Goal: Transaction & Acquisition: Purchase product/service

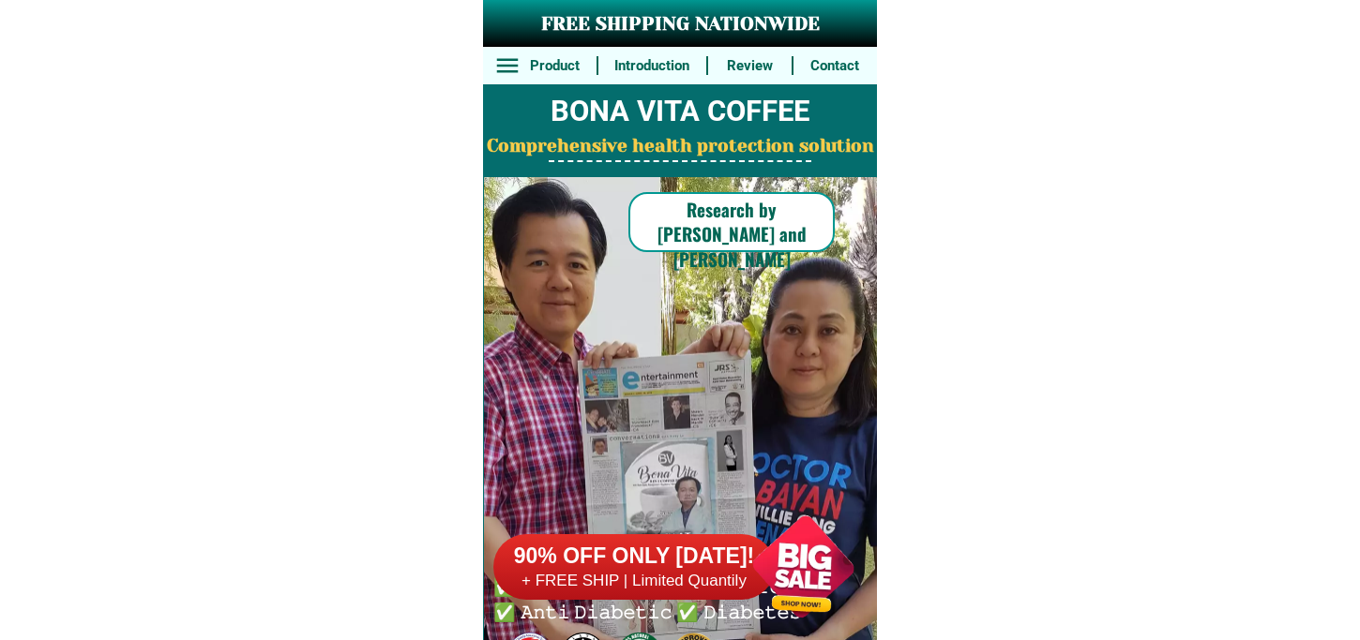
drag, startPoint x: 731, startPoint y: 570, endPoint x: 781, endPoint y: 370, distance: 205.8
click at [730, 570] on div at bounding box center [803, 566] width 147 height 147
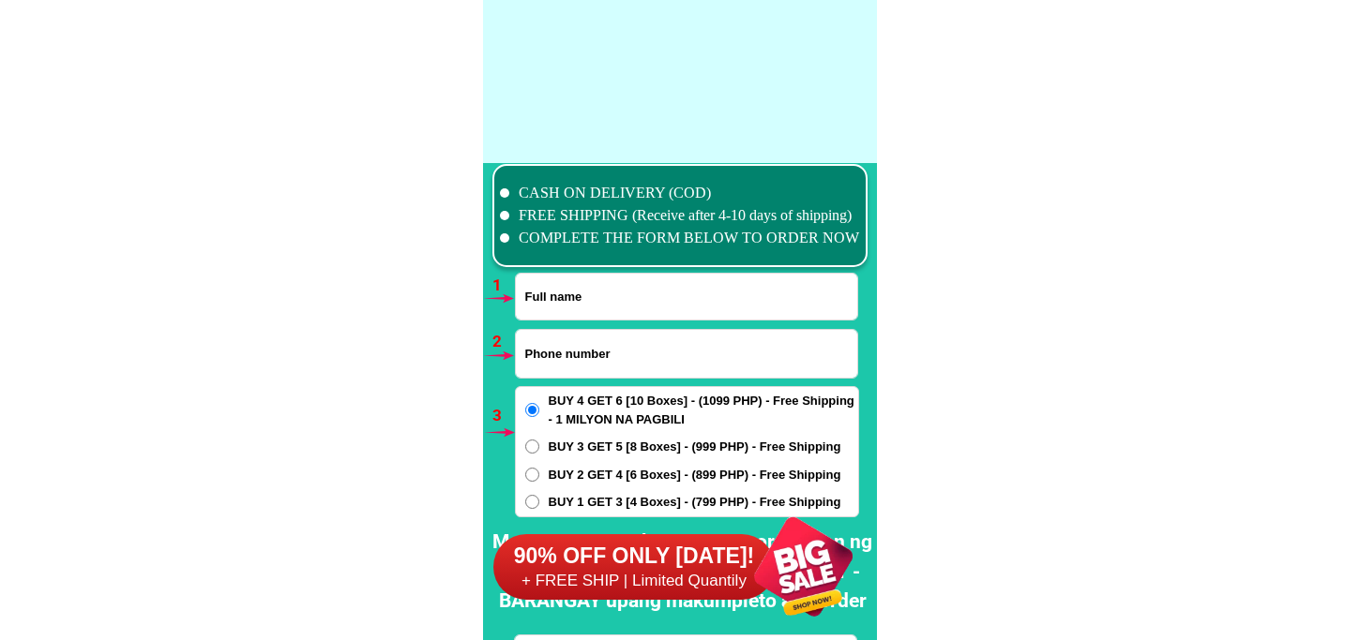
scroll to position [13788, 0]
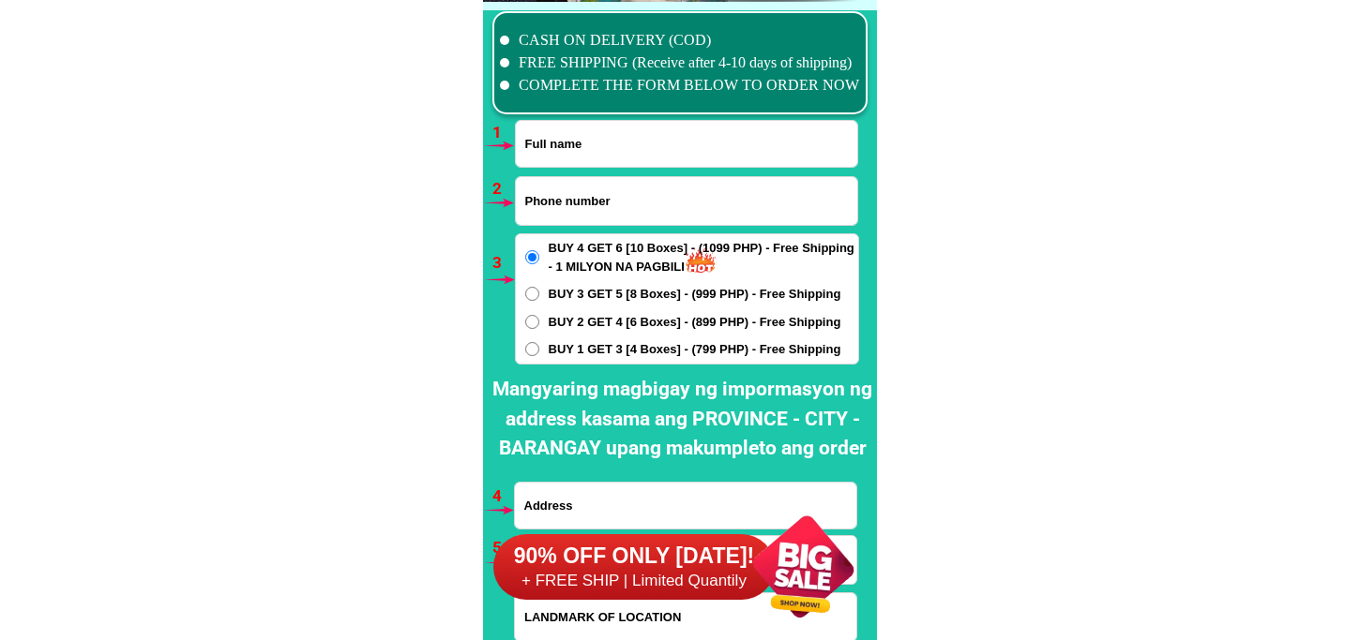
click at [591, 162] on input "Input full_name" at bounding box center [686, 144] width 341 height 46
paste input "[PERSON_NAME]"
type input "[PERSON_NAME]"
click at [566, 197] on input "Input phone_number" at bounding box center [686, 201] width 341 height 48
paste input "09654792044"
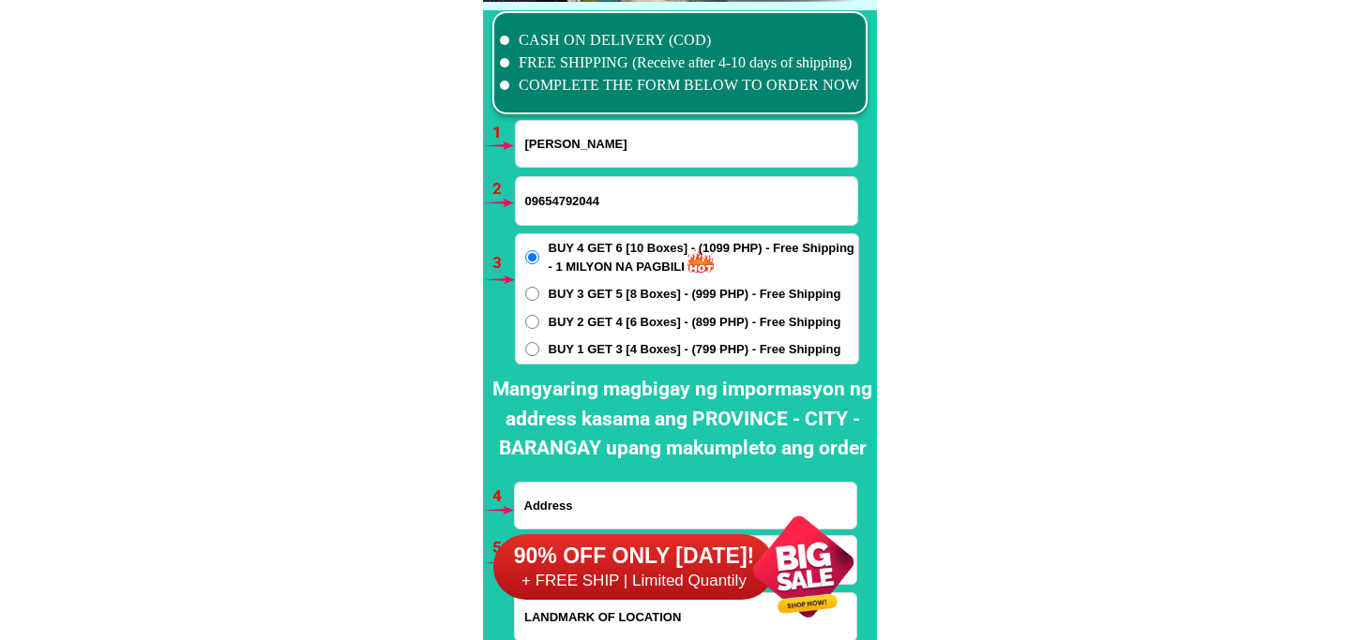
type input "09654792044"
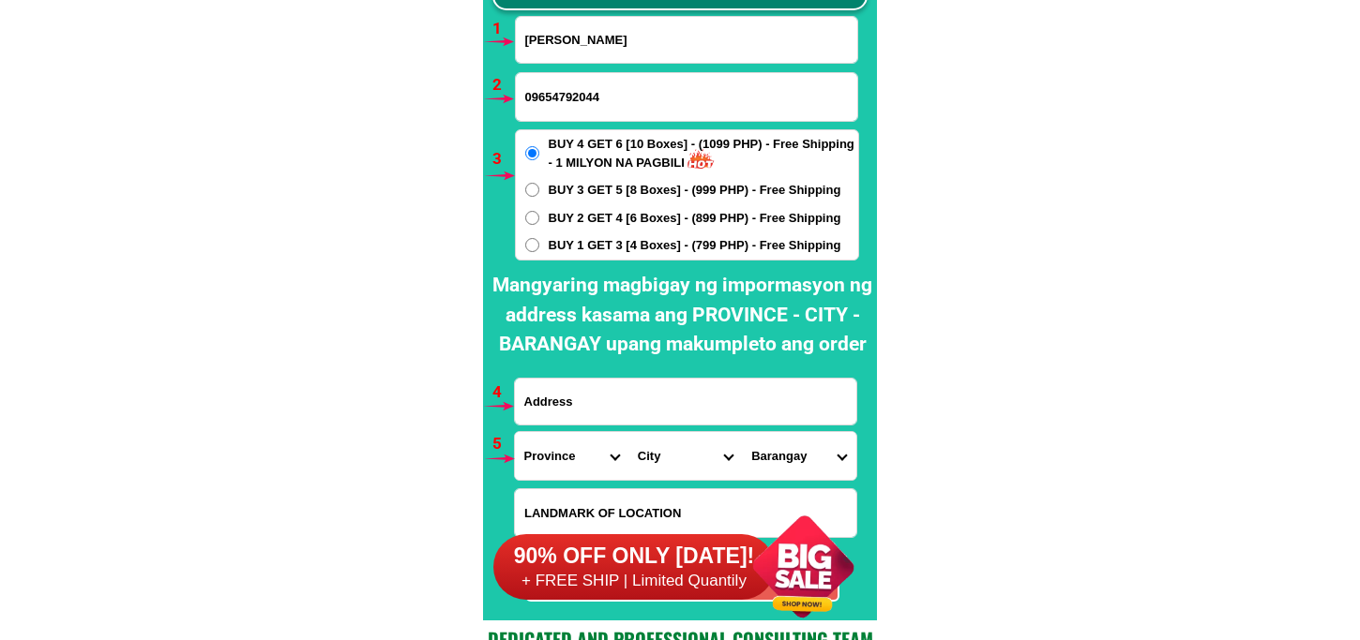
click at [626, 221] on span "BUY 2 GET 4 [6 Boxes] - (899 PHP) - Free Shipping" at bounding box center [695, 218] width 293 height 19
click at [539, 221] on input "BUY 2 GET 4 [6 Boxes] - (899 PHP) - Free Shipping" at bounding box center [532, 218] width 14 height 14
radio input "true"
click at [632, 404] on input "Input address" at bounding box center [685, 402] width 341 height 46
paste input "[PERSON_NAME] Address sone [STREET_ADDRESS], Phone number tm-0966 479 2044--tnt…"
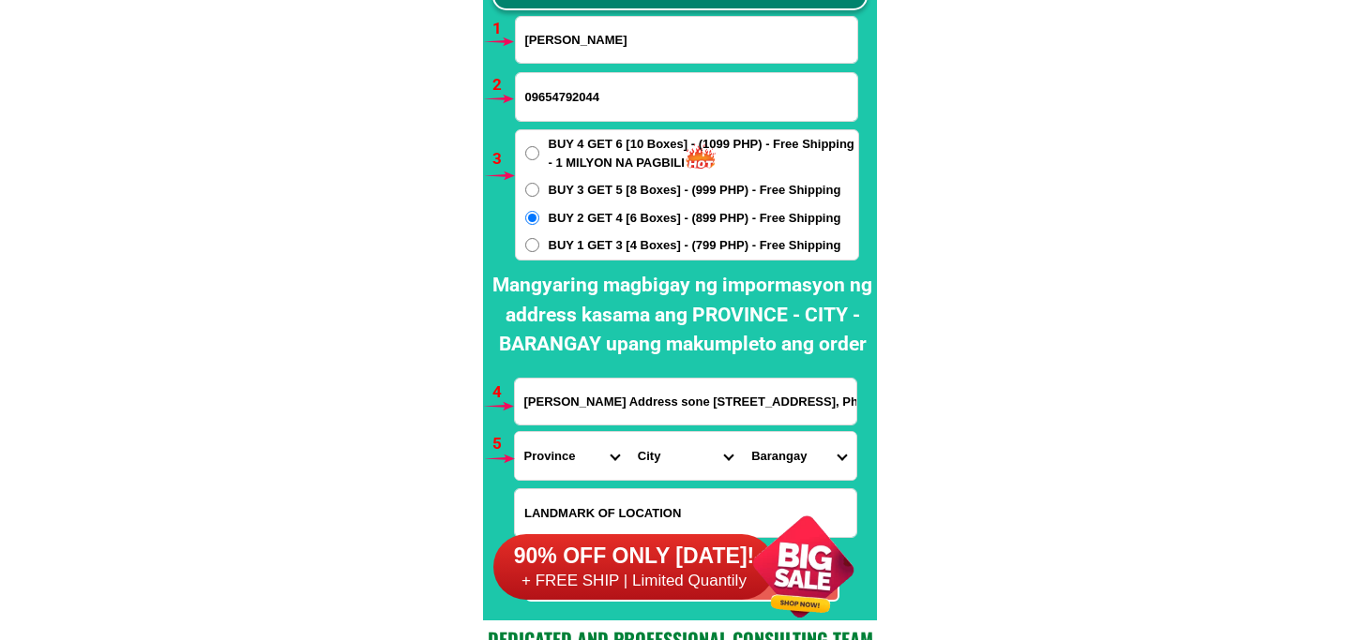
scroll to position [0, 447]
type input "[PERSON_NAME] Address sone [STREET_ADDRESS], Phone number tm-0966 479 2044--tnt…"
drag, startPoint x: 587, startPoint y: 444, endPoint x: 586, endPoint y: 432, distance: 11.3
click at [587, 444] on select "Province [GEOGRAPHIC_DATA] [GEOGRAPHIC_DATA] [GEOGRAPHIC_DATA] [GEOGRAPHIC_DATA…" at bounding box center [571, 456] width 113 height 48
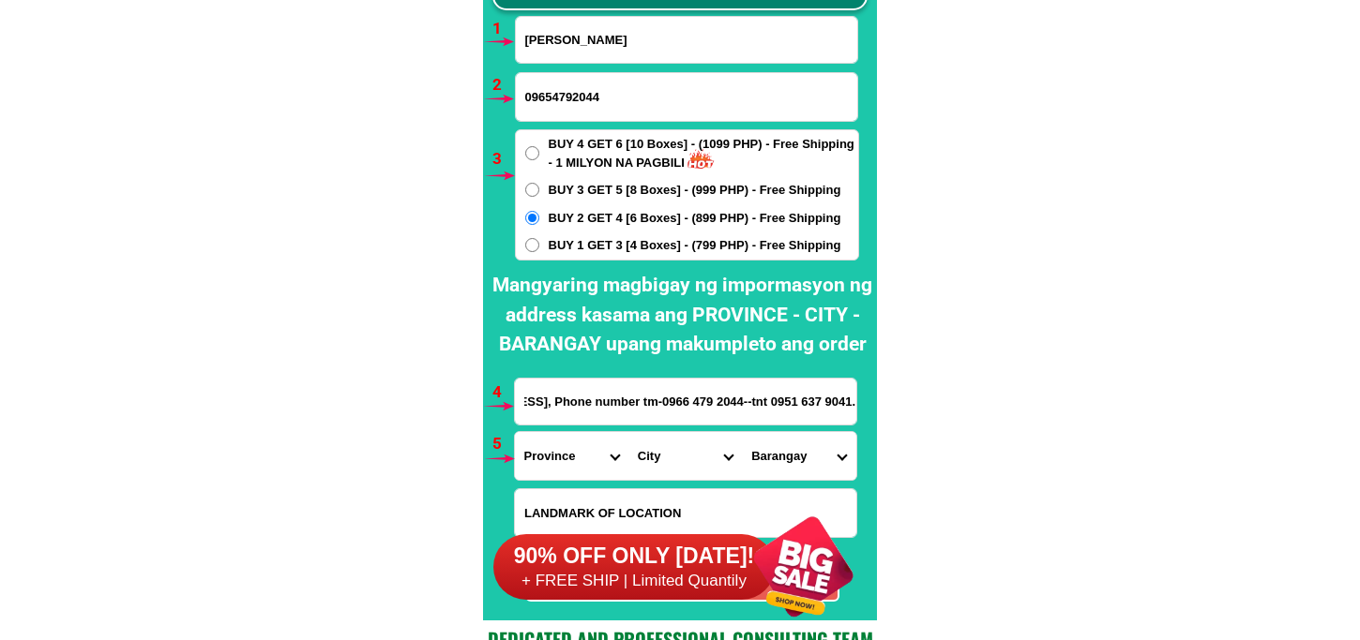
scroll to position [0, 0]
select select "63_374"
click at [515, 432] on select "Province [GEOGRAPHIC_DATA] [GEOGRAPHIC_DATA] [GEOGRAPHIC_DATA] [GEOGRAPHIC_DATA…" at bounding box center [571, 456] width 113 height 48
drag, startPoint x: 654, startPoint y: 469, endPoint x: 654, endPoint y: 455, distance: 14.1
click at [654, 469] on select "City Baao Balatan Bombon Buhi [PERSON_NAME][GEOGRAPHIC_DATA] Calabanga [GEOGRAP…" at bounding box center [684, 456] width 113 height 48
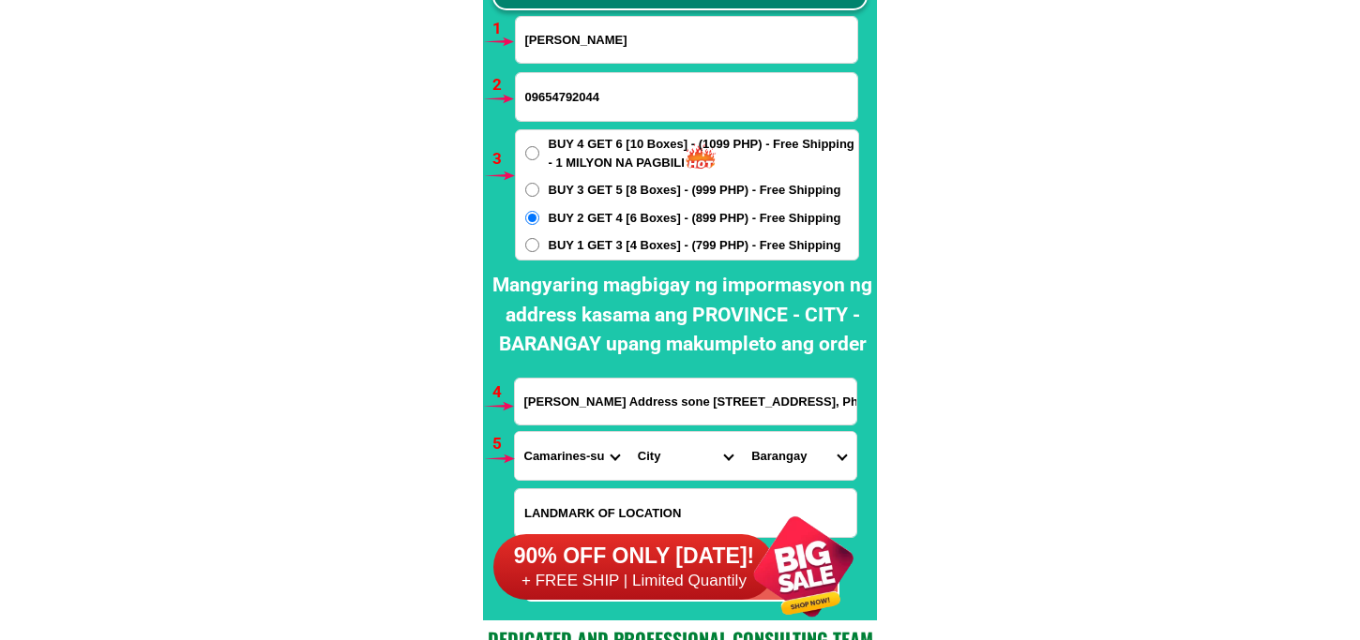
select select "63_3741090"
click at [628, 432] on select "City Baao Balatan Bombon Buhi [PERSON_NAME][GEOGRAPHIC_DATA] Calabanga [GEOGRAP…" at bounding box center [684, 456] width 113 height 48
drag, startPoint x: 781, startPoint y: 456, endPoint x: 790, endPoint y: 442, distance: 16.9
click at [783, 451] on select "Barangay Antipolo Cristo rey [PERSON_NAME] (banao) [GEOGRAPHIC_DATA][PERSON_NAM…" at bounding box center [798, 456] width 113 height 48
select select "63_37410909677"
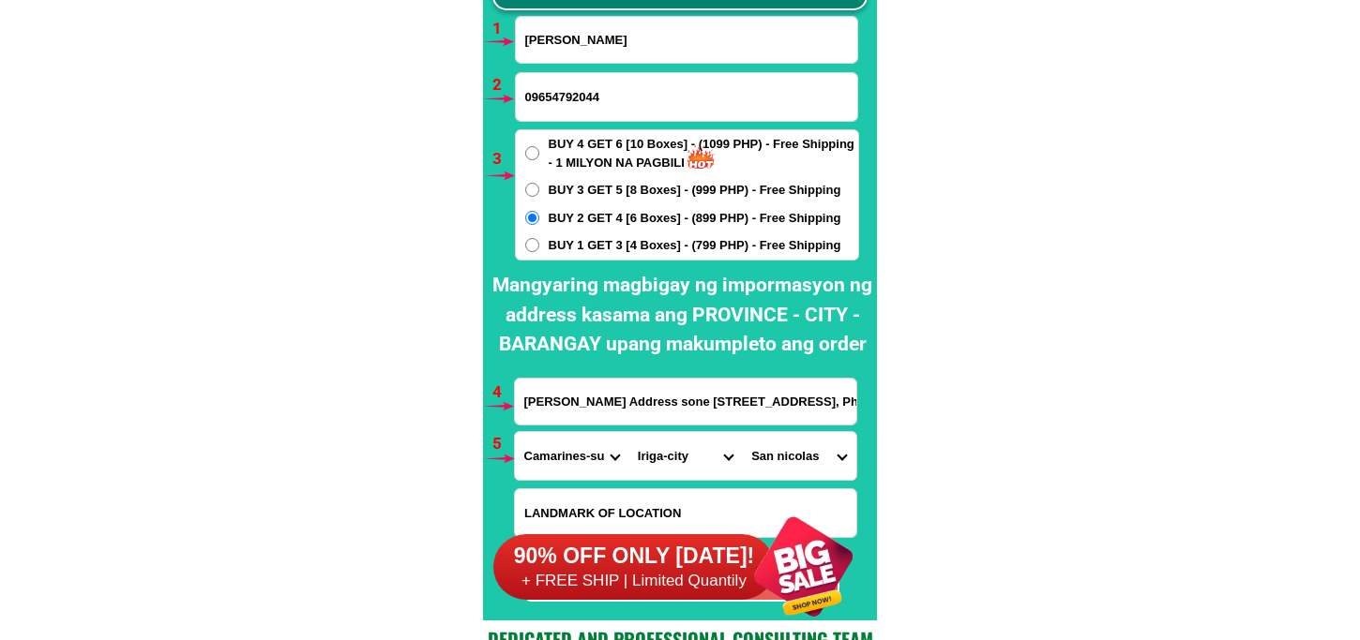
click at [742, 432] on select "Barangay Antipolo Cristo rey [PERSON_NAME] (banao) [GEOGRAPHIC_DATA][PERSON_NAM…" at bounding box center [798, 456] width 113 height 48
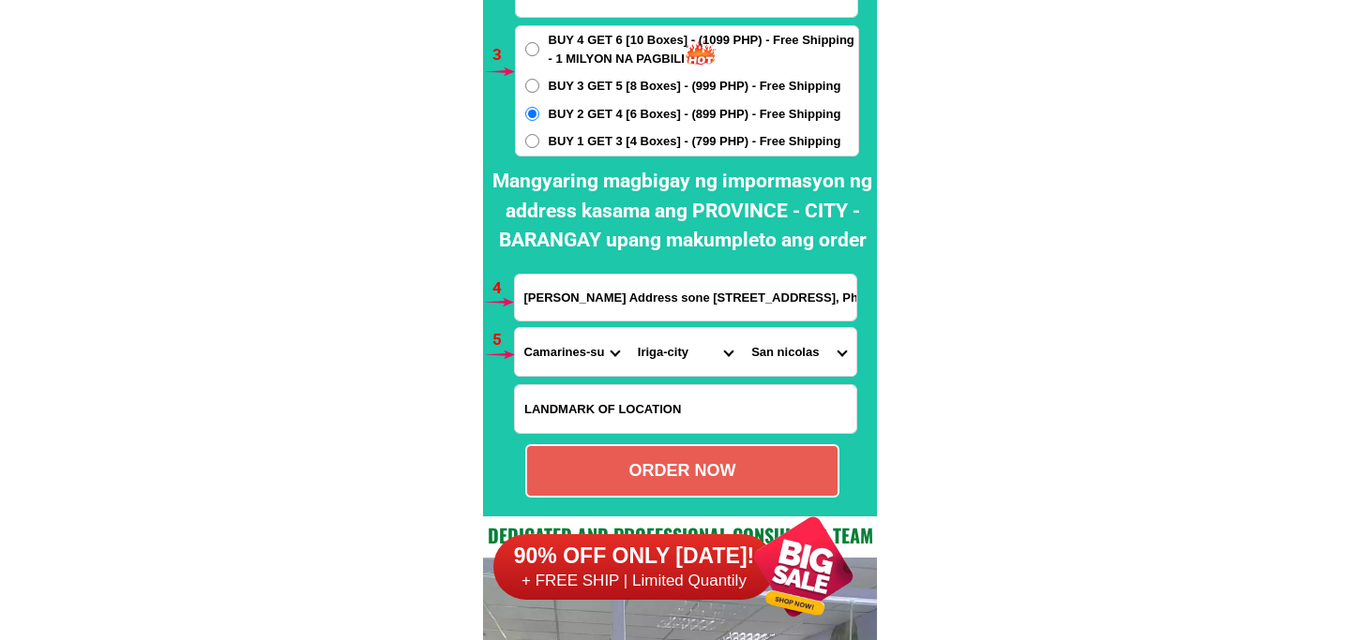
click at [654, 474] on div "ORDER NOW" at bounding box center [682, 471] width 310 height 25
type input "[PERSON_NAME]"
radio input "true"
